Goal: Use online tool/utility: Utilize a website feature to perform a specific function

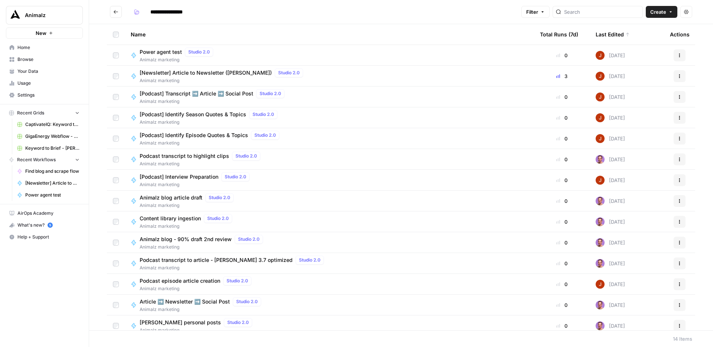
click at [168, 49] on span "Power agent test" at bounding box center [161, 51] width 42 height 7
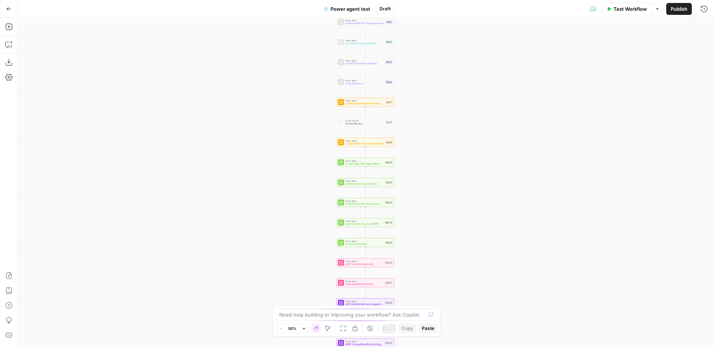
click at [469, 126] on div "Workflow Set Inputs Inputs Power Agent Analyze SERP for Target Keyword Step 1 P…" at bounding box center [365, 182] width 695 height 329
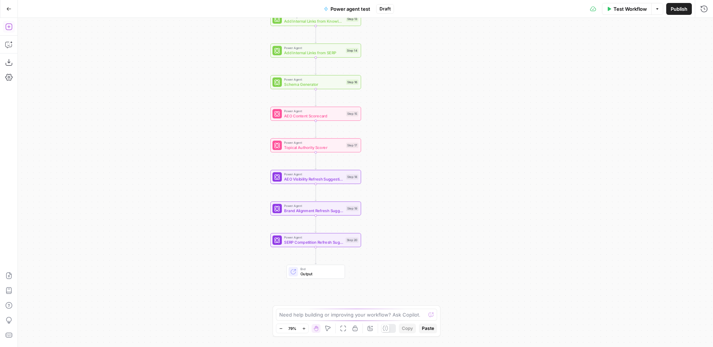
click at [7, 24] on icon "button" at bounding box center [8, 26] width 7 height 7
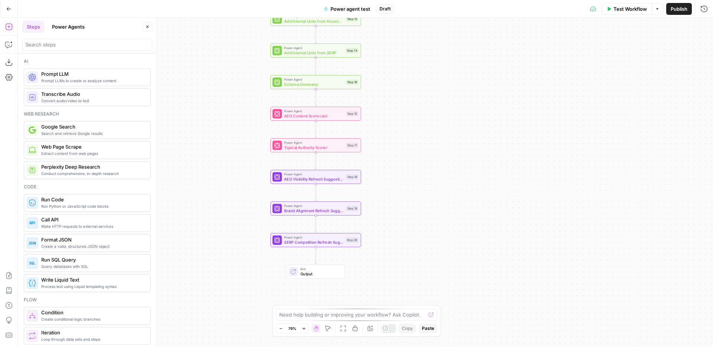
click at [63, 25] on button "Power Agents" at bounding box center [69, 27] width 42 height 12
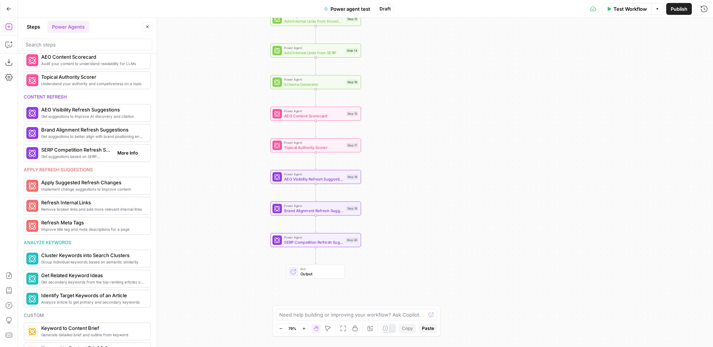
scroll to position [303, 0]
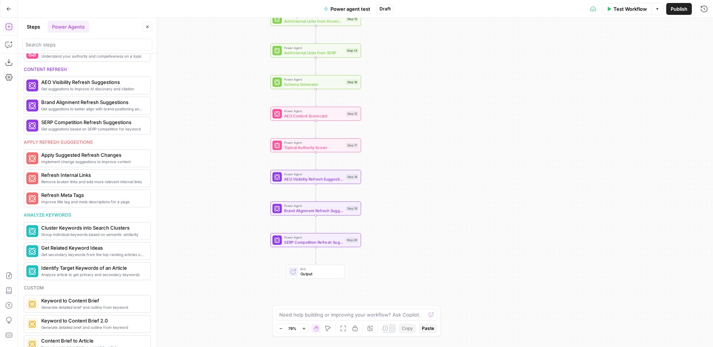
click at [79, 144] on div "Apply refresh suggestions" at bounding box center [87, 142] width 127 height 7
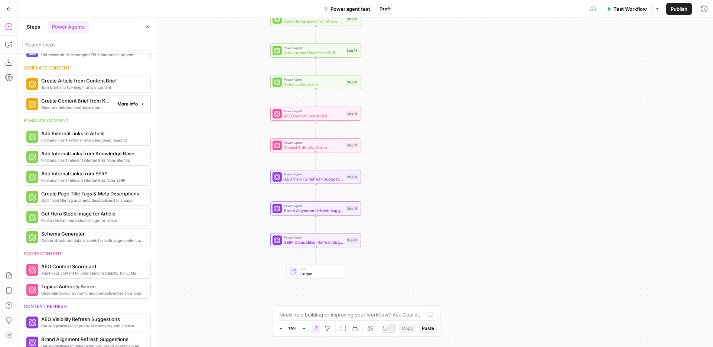
scroll to position [78, 0]
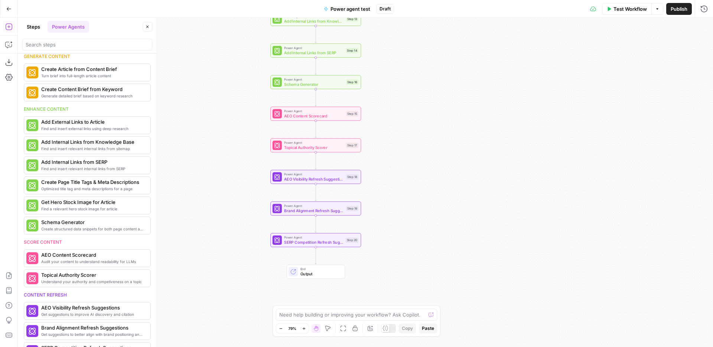
click at [442, 159] on div "Workflow Set Inputs Inputs Power Agent Analyze SERP for Target Keyword Step 1 P…" at bounding box center [365, 182] width 695 height 329
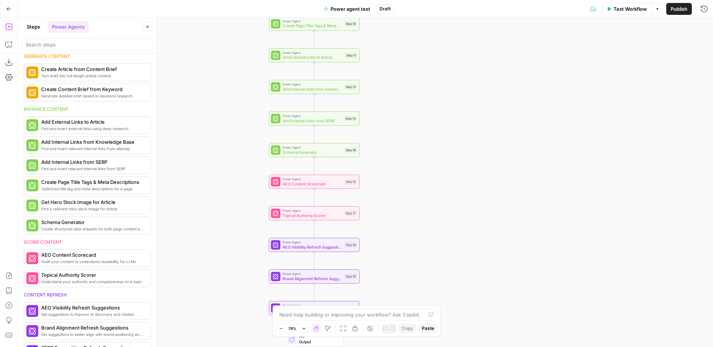
click at [404, 124] on div "Workflow Set Inputs Inputs Power Agent Analyze SERP for Target Keyword Step 1 P…" at bounding box center [365, 182] width 695 height 329
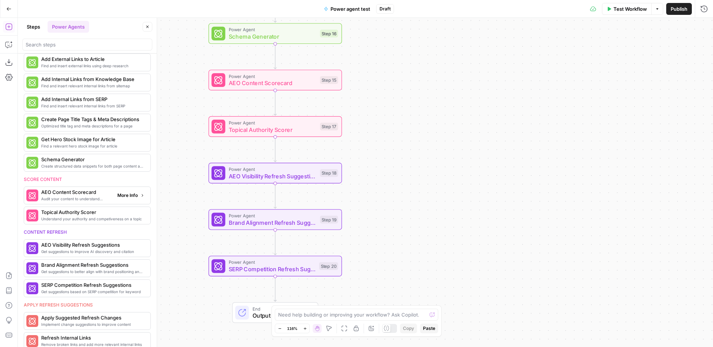
scroll to position [130, 0]
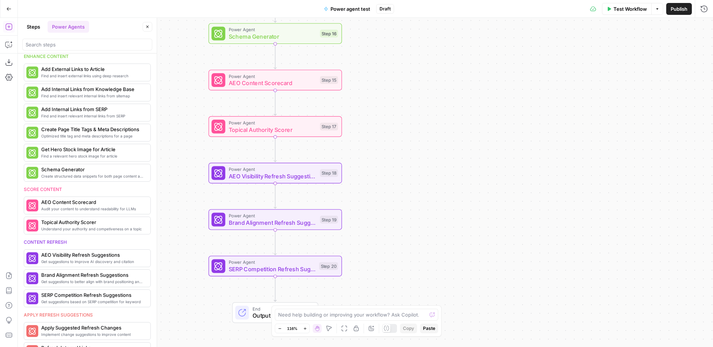
click at [7, 10] on icon "button" at bounding box center [8, 8] width 5 height 5
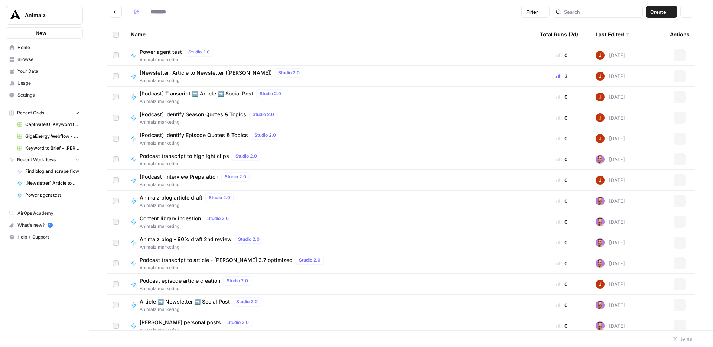
type input "**********"
click at [25, 72] on span "Your Data" at bounding box center [48, 71] width 62 height 7
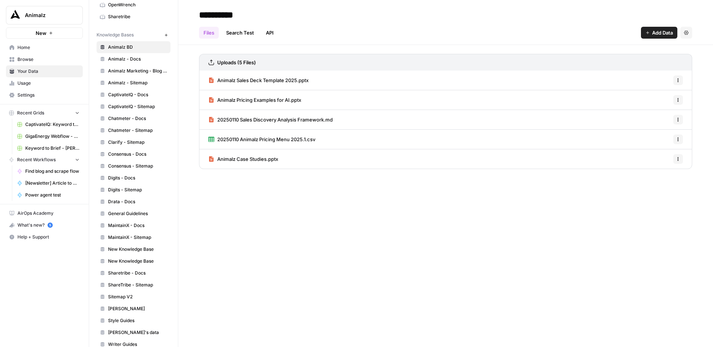
scroll to position [207, 0]
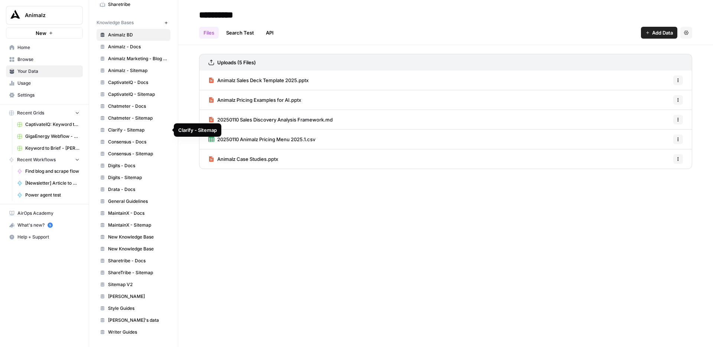
click at [154, 92] on span "CaptivateIQ - Sitemap" at bounding box center [137, 94] width 59 height 7
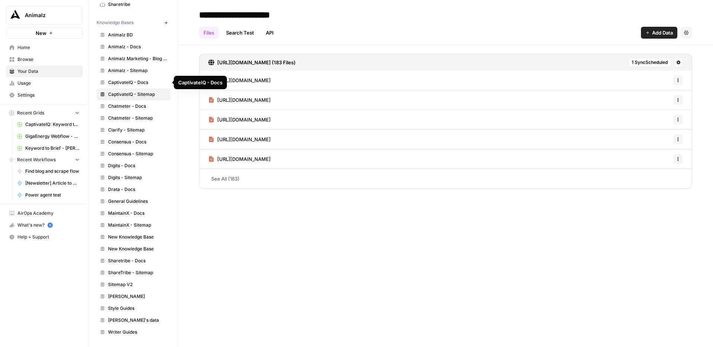
click at [134, 82] on span "CaptivateIQ - Docs" at bounding box center [137, 82] width 59 height 7
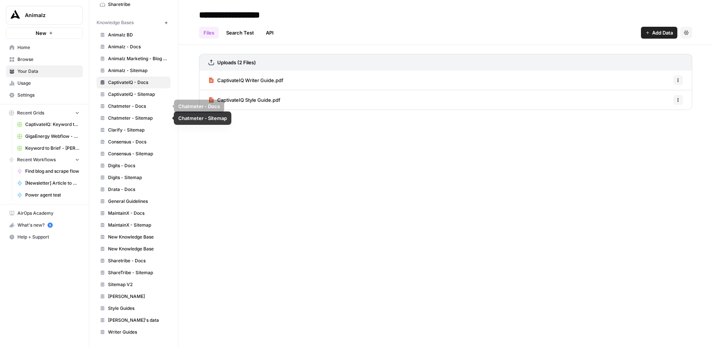
click at [150, 90] on link "CaptivateIQ - Sitemap" at bounding box center [134, 94] width 74 height 12
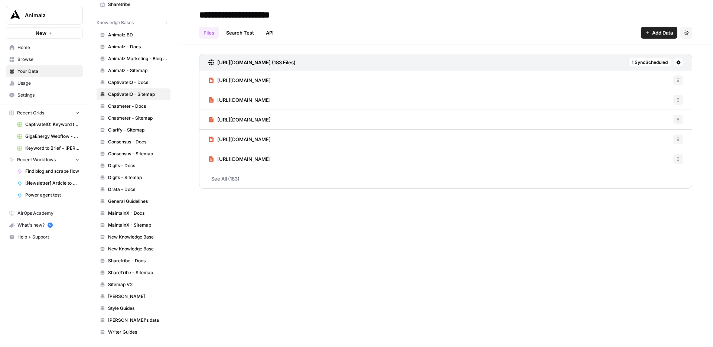
click at [678, 79] on icon "button" at bounding box center [678, 80] width 4 height 4
click at [667, 210] on div "**********" at bounding box center [445, 173] width 535 height 347
click at [681, 61] on button at bounding box center [678, 62] width 9 height 9
click at [524, 47] on div "[URL][DOMAIN_NAME] (183 Files) 1 Sync Scheduled [URL][DOMAIN_NAME] Options [URL…" at bounding box center [445, 120] width 535 height 150
click at [271, 80] on span "[URL][DOMAIN_NAME]" at bounding box center [243, 79] width 53 height 7
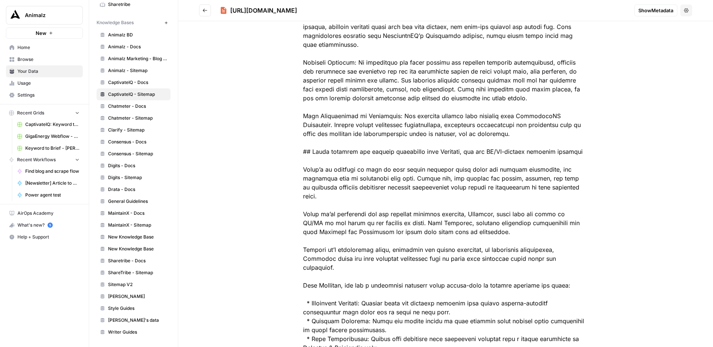
scroll to position [961, 0]
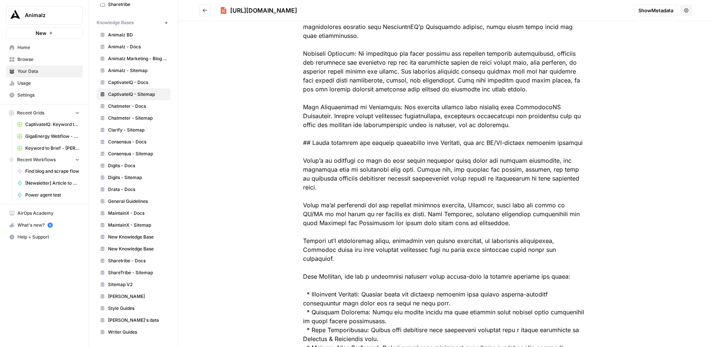
click at [206, 13] on button "Go back" at bounding box center [205, 10] width 12 height 12
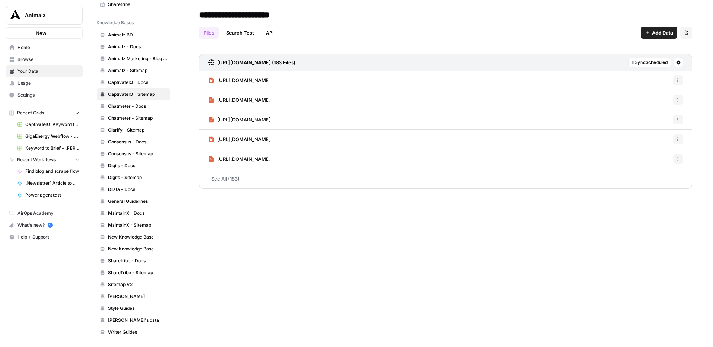
click at [36, 50] on span "Home" at bounding box center [48, 47] width 62 height 7
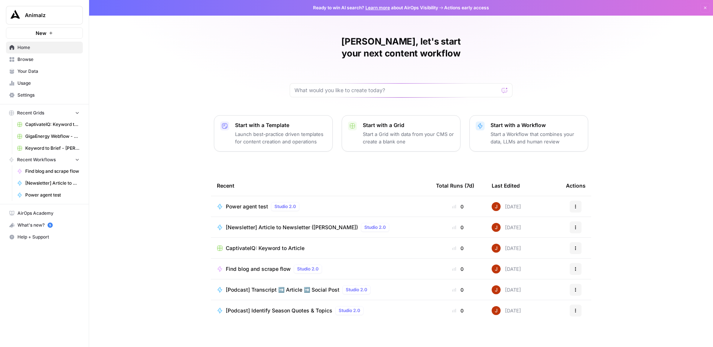
click at [248, 203] on span "Power agent test" at bounding box center [247, 206] width 42 height 7
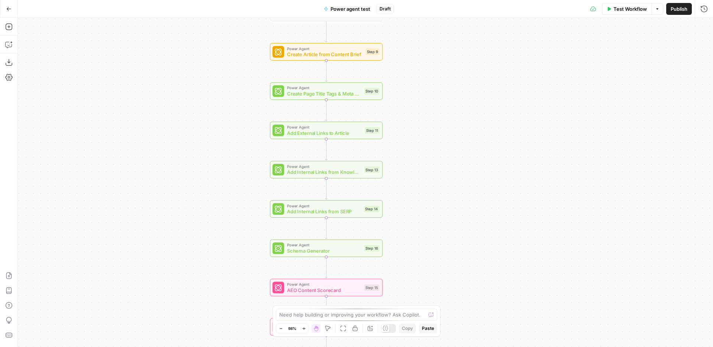
click at [339, 173] on span "Add Internal Links from Knowledge Base" at bounding box center [324, 172] width 74 height 7
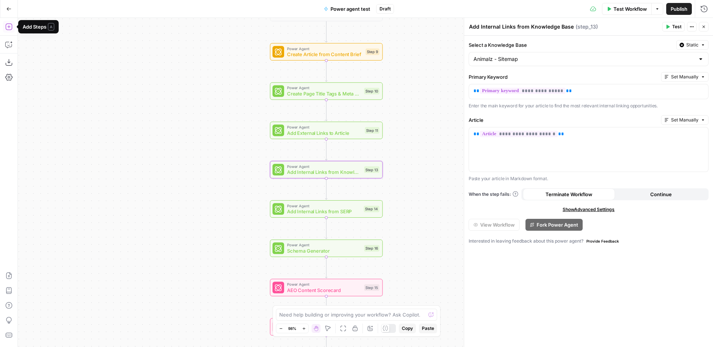
click at [6, 24] on icon "button" at bounding box center [8, 26] width 7 height 7
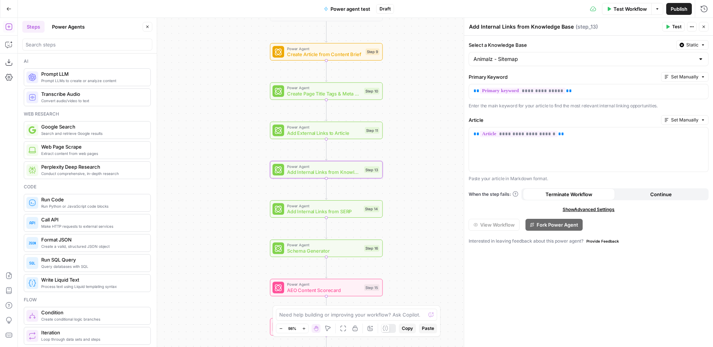
click at [71, 29] on button "Power Agents" at bounding box center [69, 27] width 42 height 12
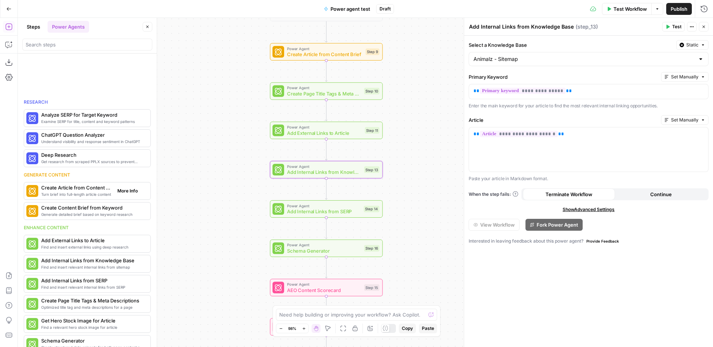
scroll to position [141, 0]
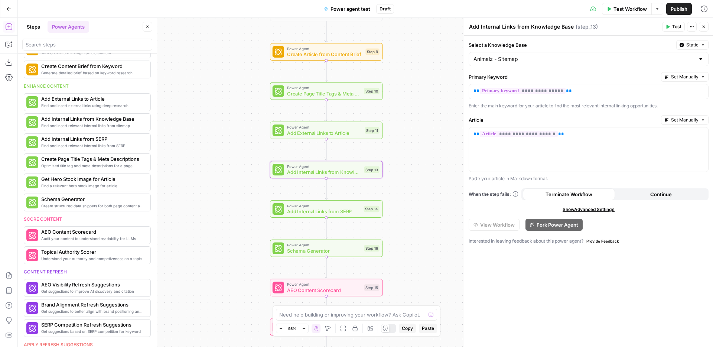
click at [334, 211] on span "Add Internal Links from SERP" at bounding box center [324, 211] width 74 height 7
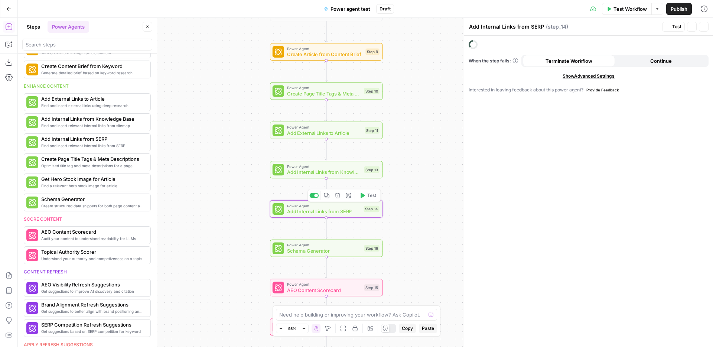
scroll to position [101, 0]
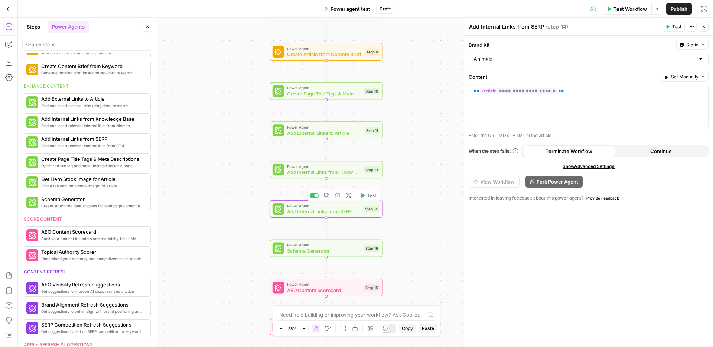
click at [344, 170] on span "Add Internal Links from Knowledge Base" at bounding box center [324, 172] width 74 height 7
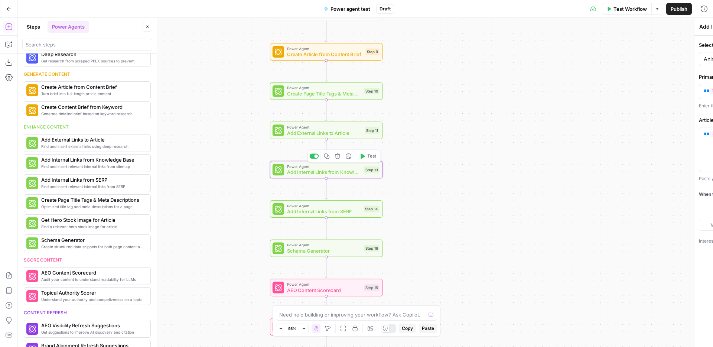
type textarea "Add Internal Links from Knowledge Base"
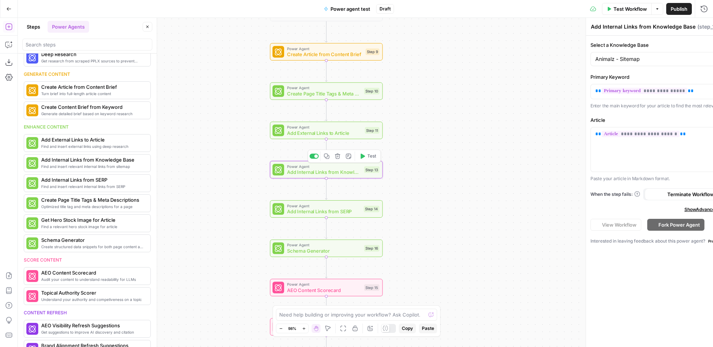
scroll to position [141, 0]
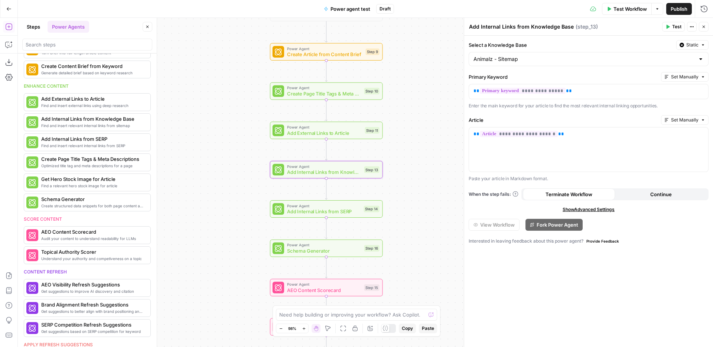
click at [704, 25] on icon "button" at bounding box center [703, 27] width 4 height 4
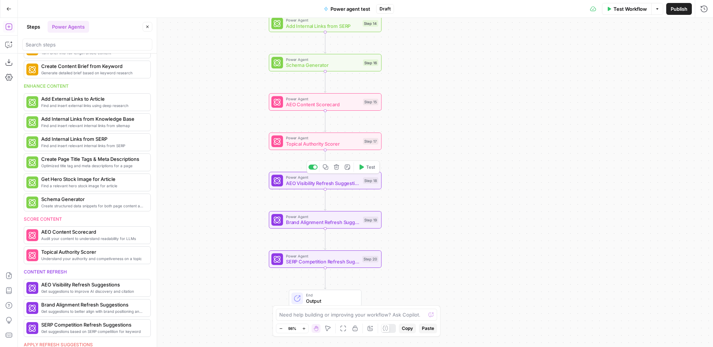
click at [325, 141] on span "Topical Authority Scorer" at bounding box center [323, 143] width 74 height 7
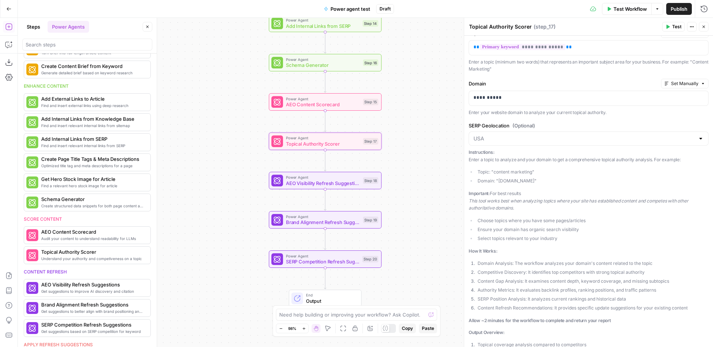
scroll to position [0, 0]
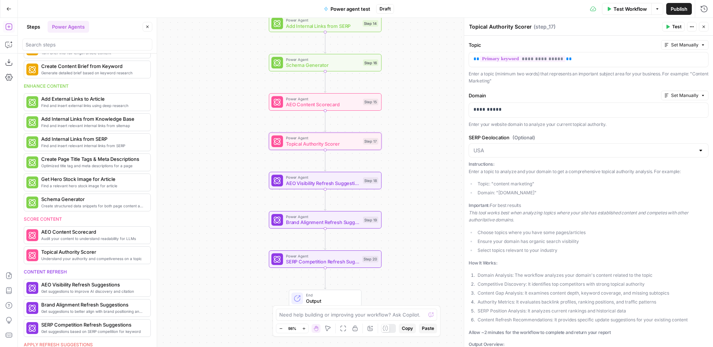
click at [430, 130] on div "Workflow Set Inputs Inputs Power Agent Analyze SERP for Target Keyword Step 1 P…" at bounding box center [365, 182] width 695 height 329
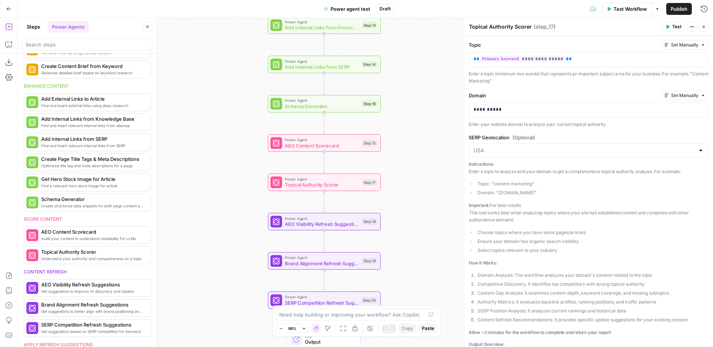
click at [339, 102] on span "Schema Generator" at bounding box center [322, 105] width 74 height 7
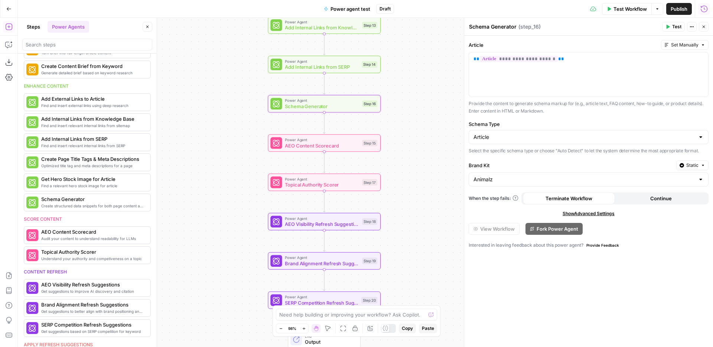
click at [705, 9] on icon "button" at bounding box center [703, 8] width 7 height 7
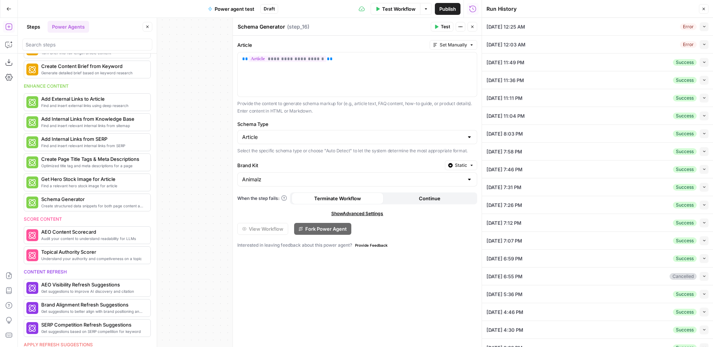
click at [704, 64] on span "button" at bounding box center [704, 62] width 4 height 4
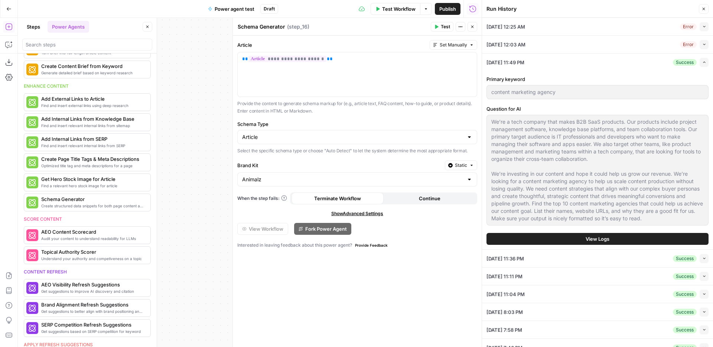
click at [551, 233] on button "View Logs" at bounding box center [597, 239] width 222 height 12
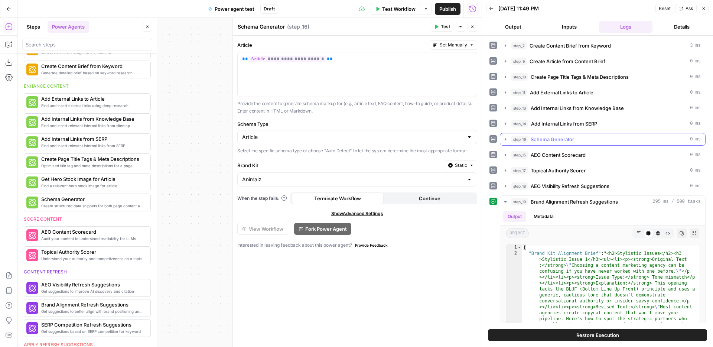
click at [560, 141] on span "Schema Generator" at bounding box center [552, 139] width 43 height 7
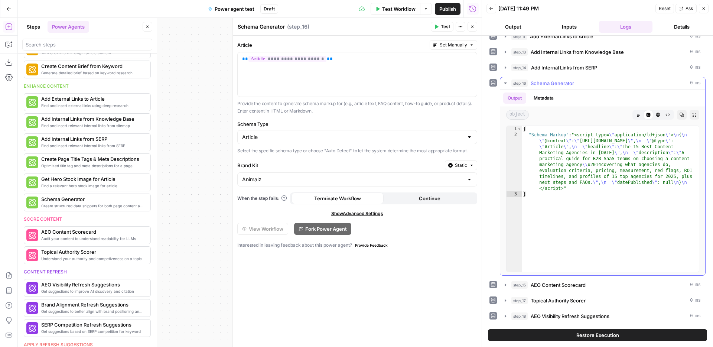
scroll to position [67, 0]
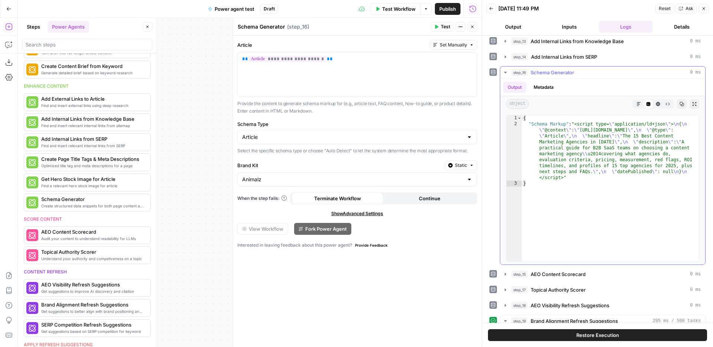
click at [640, 102] on icon "button" at bounding box center [638, 104] width 4 height 4
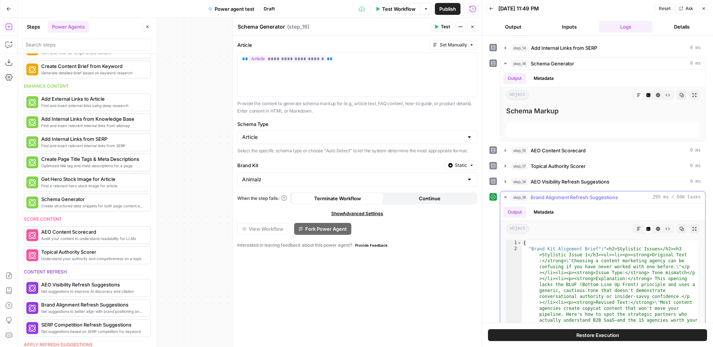
scroll to position [69, 0]
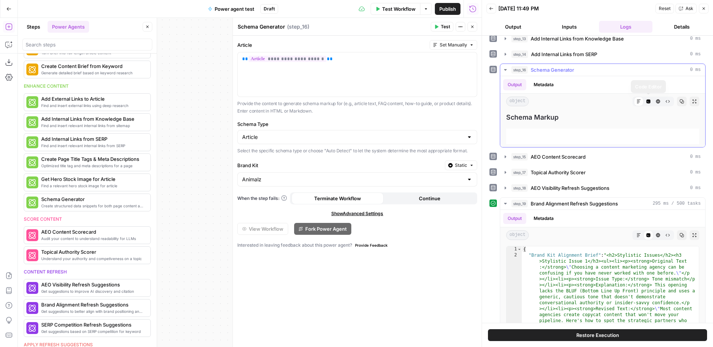
click at [647, 102] on icon "button" at bounding box center [649, 102] width 4 height 4
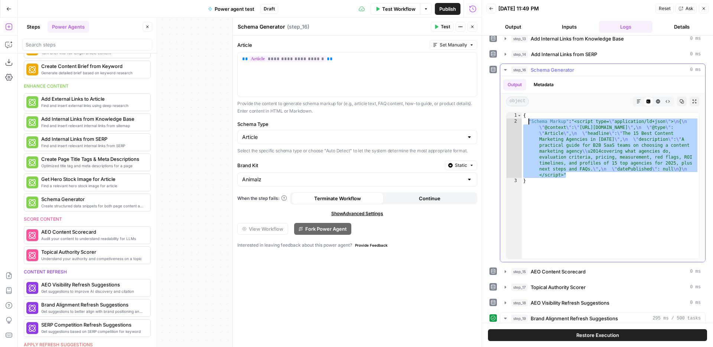
drag, startPoint x: 575, startPoint y: 176, endPoint x: 528, endPoint y: 121, distance: 72.2
click at [528, 121] on div "{ "Schema Markup" : "<script type= \" application/ld+json \" > \n { \n \" @cont…" at bounding box center [610, 192] width 177 height 158
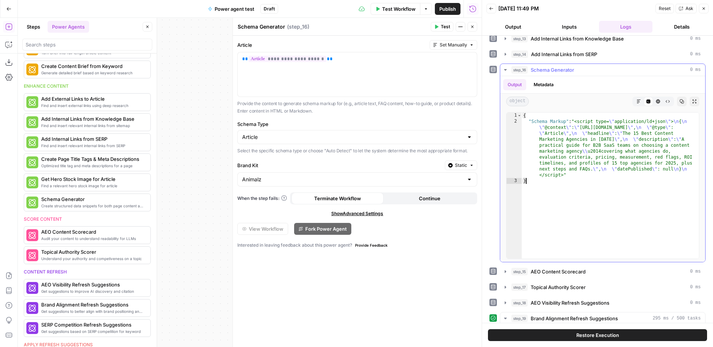
click at [593, 188] on div "{ "Schema Markup" : "<script type= \" application/ld+json \" > \n { \n \" @cont…" at bounding box center [610, 192] width 177 height 158
type textarea "*"
click at [474, 29] on div "Run History E" at bounding box center [472, 24] width 43 height 13
click at [405, 30] on div "Schema Generator Schema Generator ( step_16 ) Test Actions Close" at bounding box center [357, 27] width 240 height 10
click at [468, 27] on button "Close" at bounding box center [473, 27] width 10 height 10
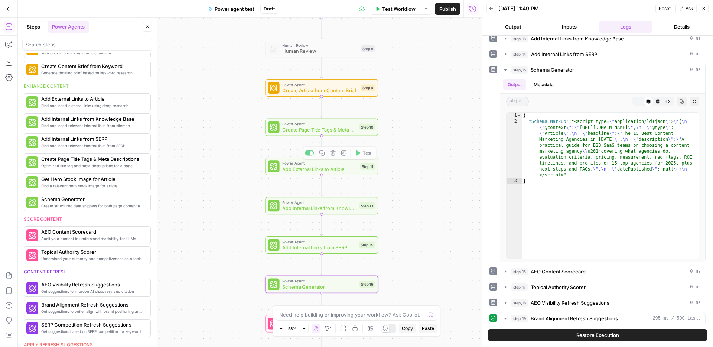
click at [338, 173] on div "Power Agent Add External Links to Article Step 11 Copy step Delete step Add Not…" at bounding box center [321, 165] width 113 height 17
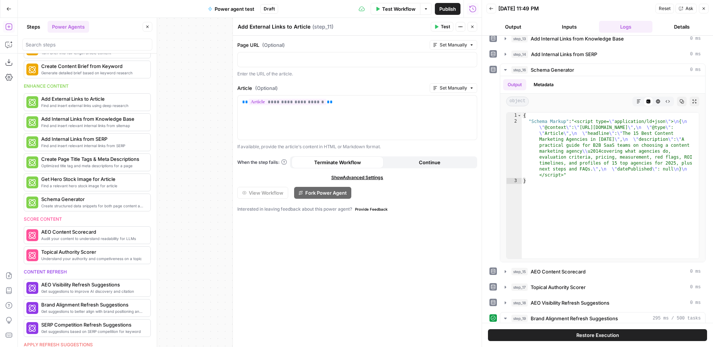
click at [474, 27] on icon "button" at bounding box center [472, 27] width 4 height 4
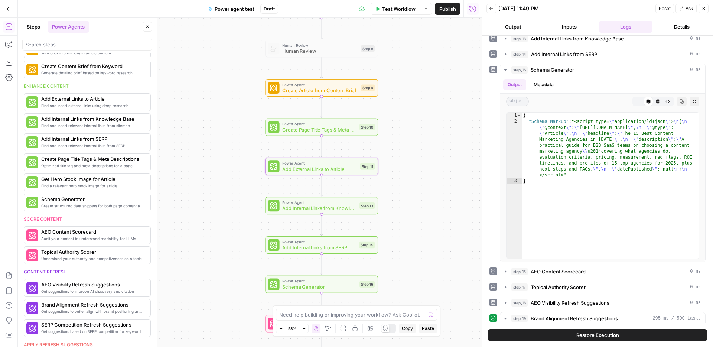
click at [704, 10] on icon "button" at bounding box center [703, 8] width 4 height 4
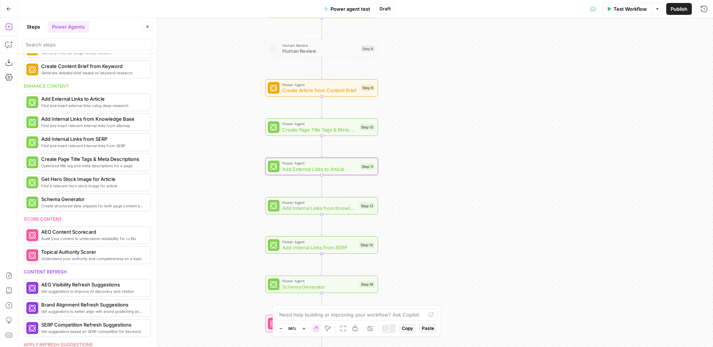
click at [332, 166] on span "Add External Links to Article" at bounding box center [319, 168] width 75 height 7
